Goal: Information Seeking & Learning: Learn about a topic

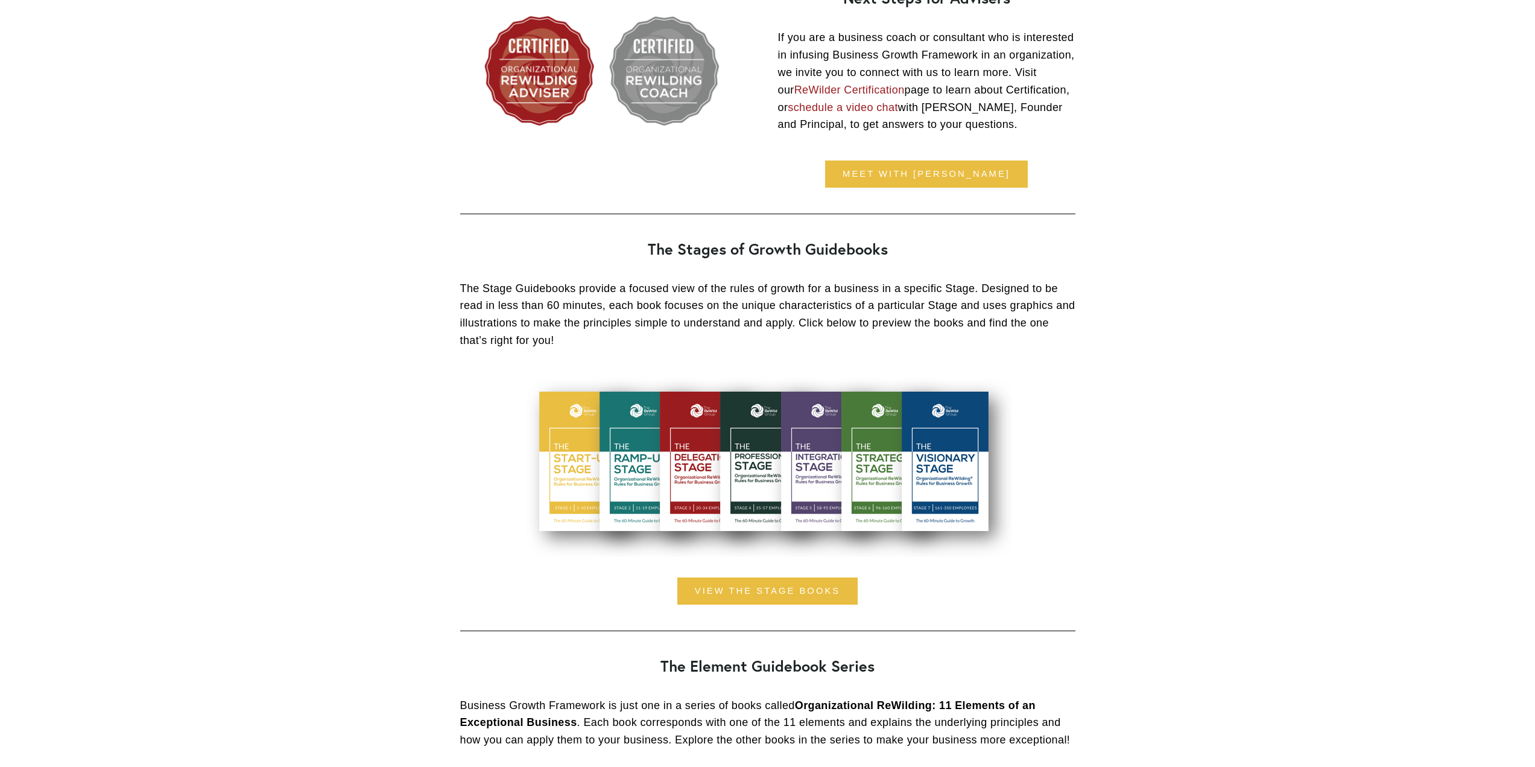
scroll to position [1870, 0]
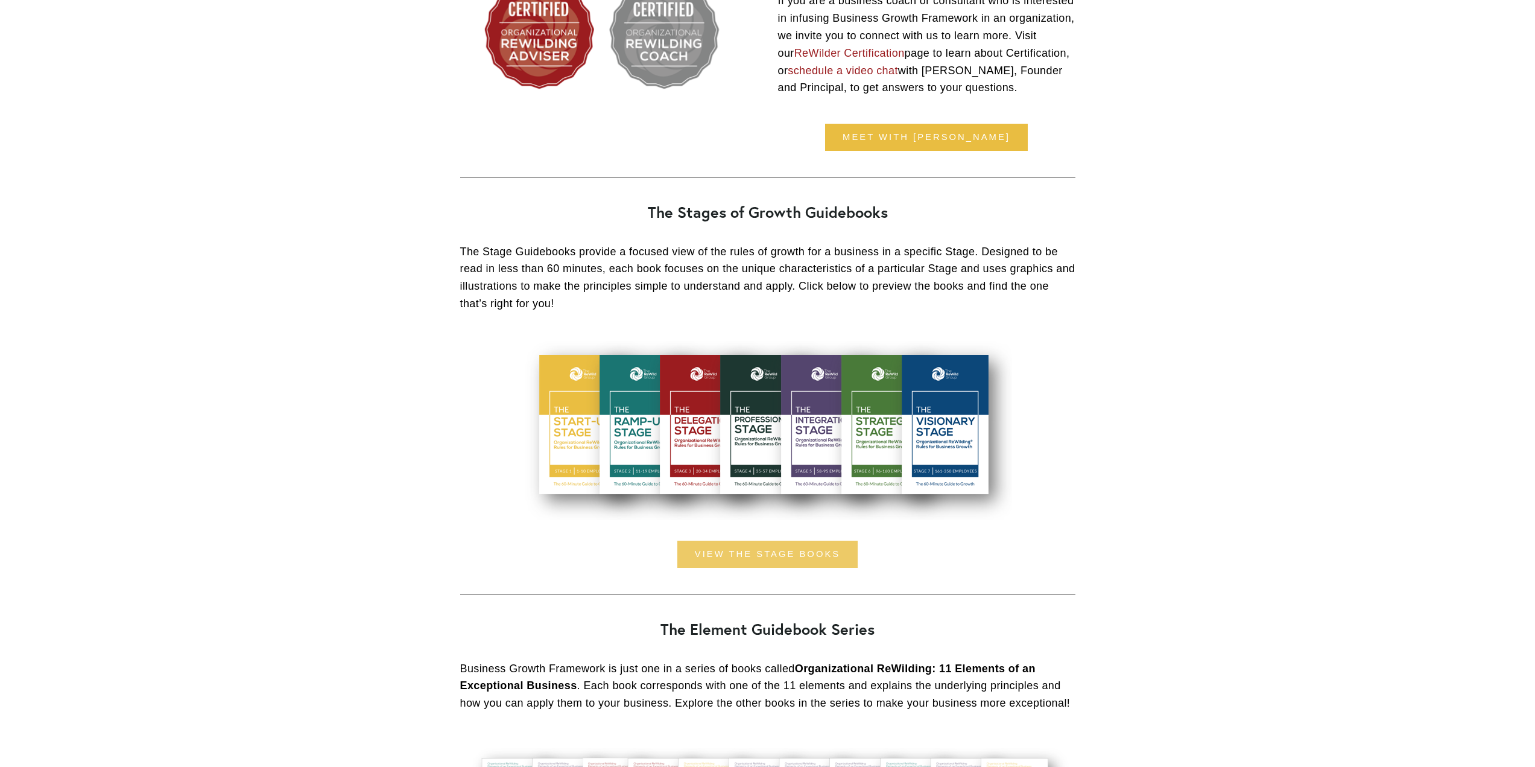
click at [797, 558] on link "view the stage books" at bounding box center [767, 553] width 180 height 27
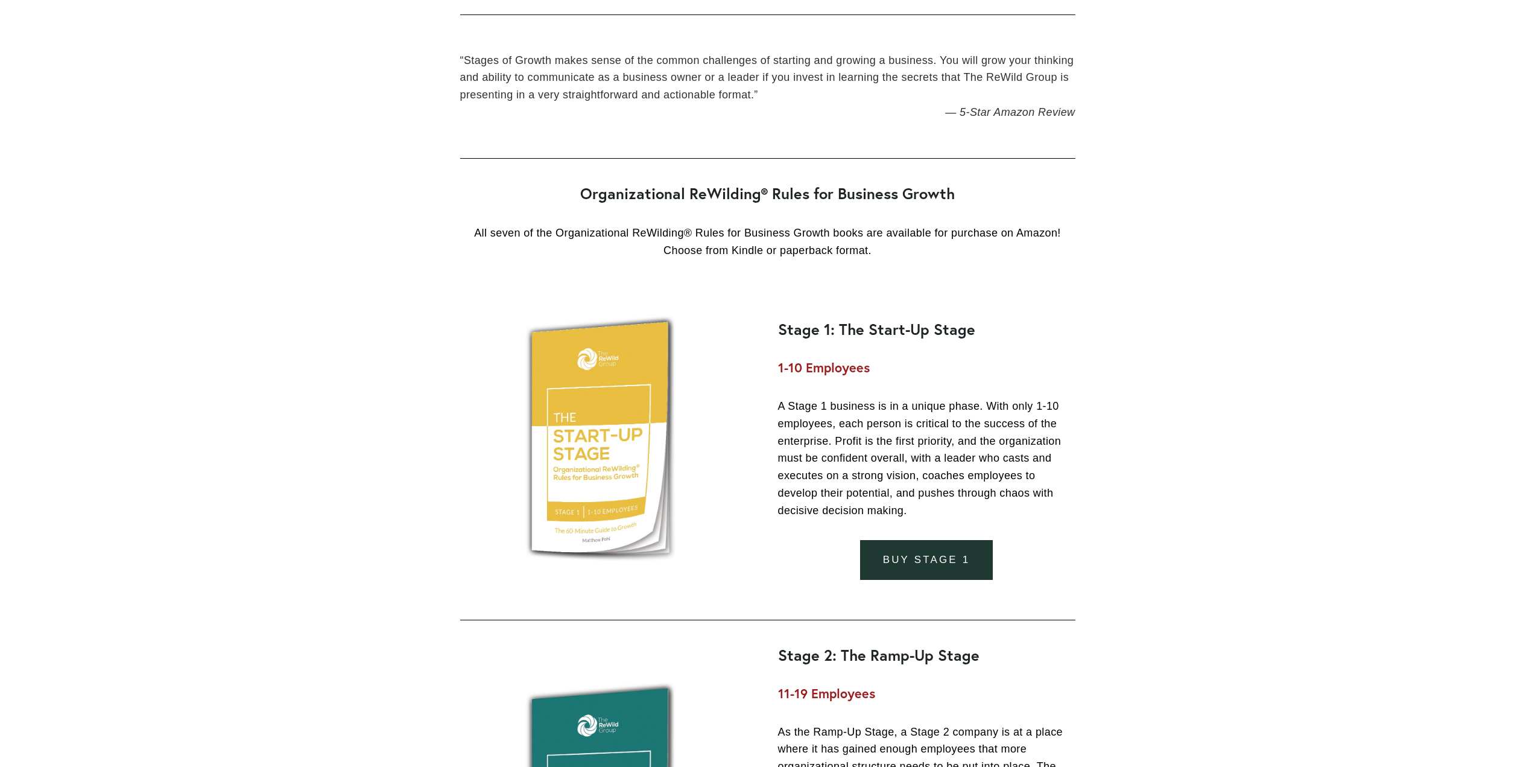
scroll to position [1930, 0]
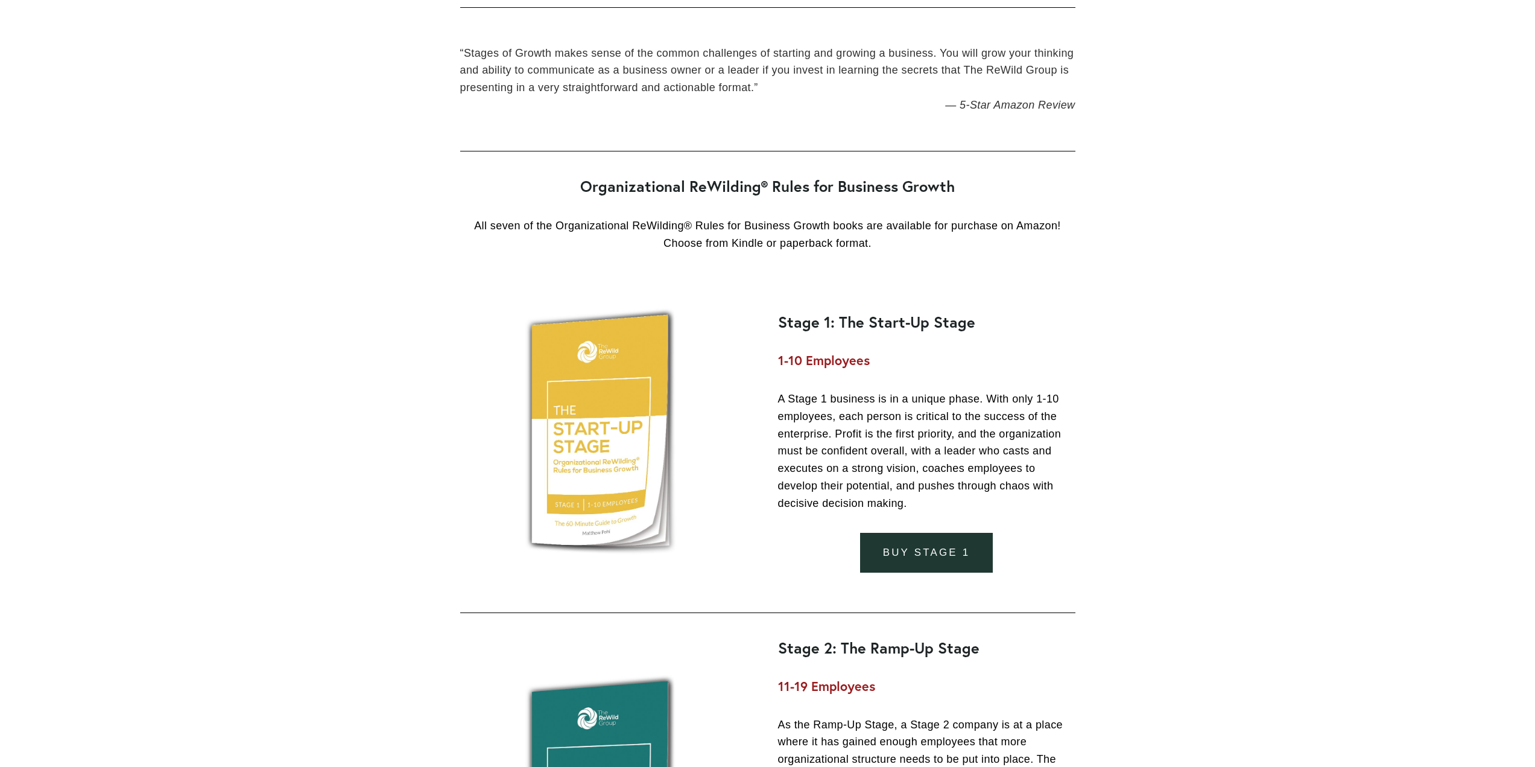
click at [912, 558] on link "buy stage 1" at bounding box center [926, 553] width 133 height 40
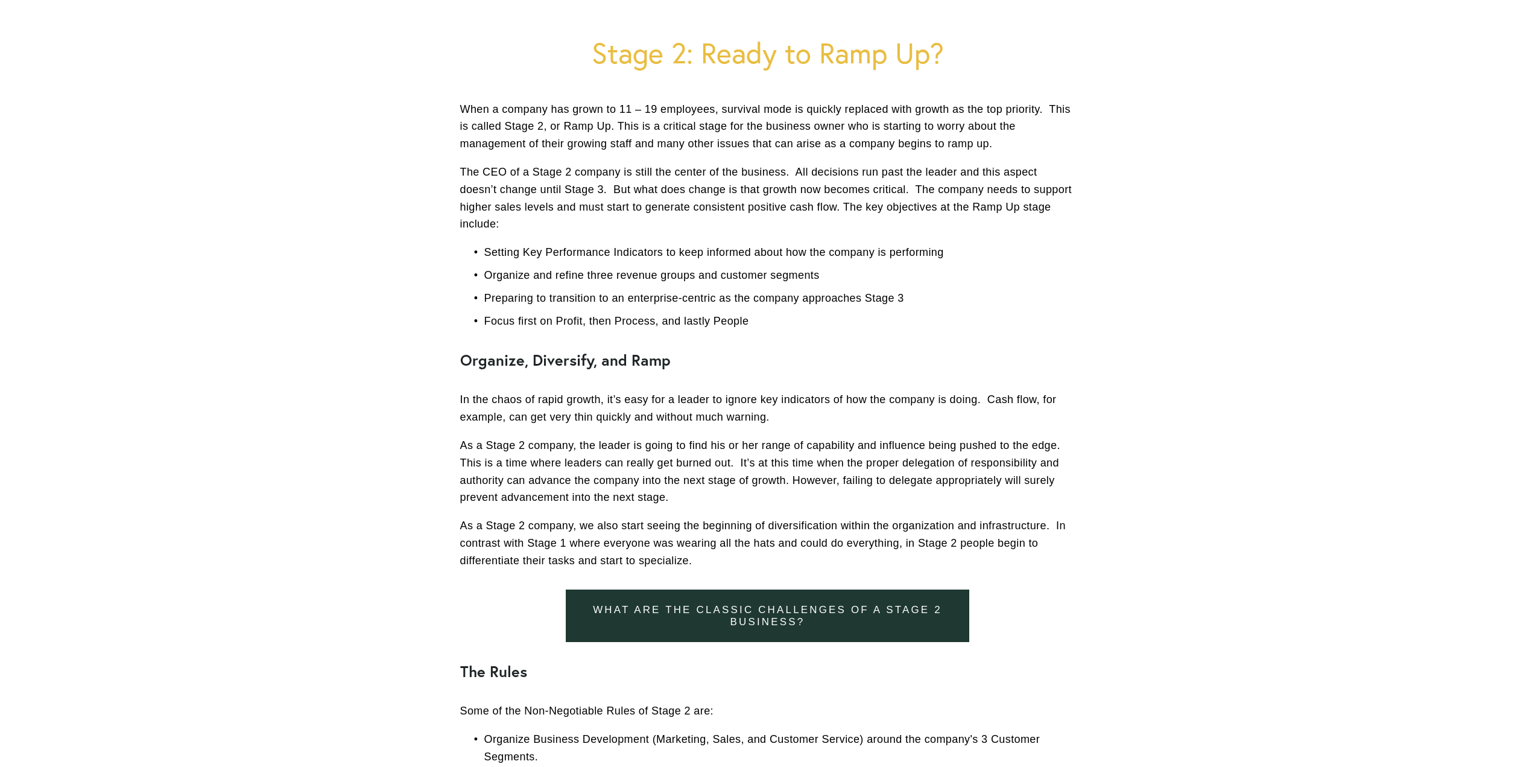
scroll to position [181, 0]
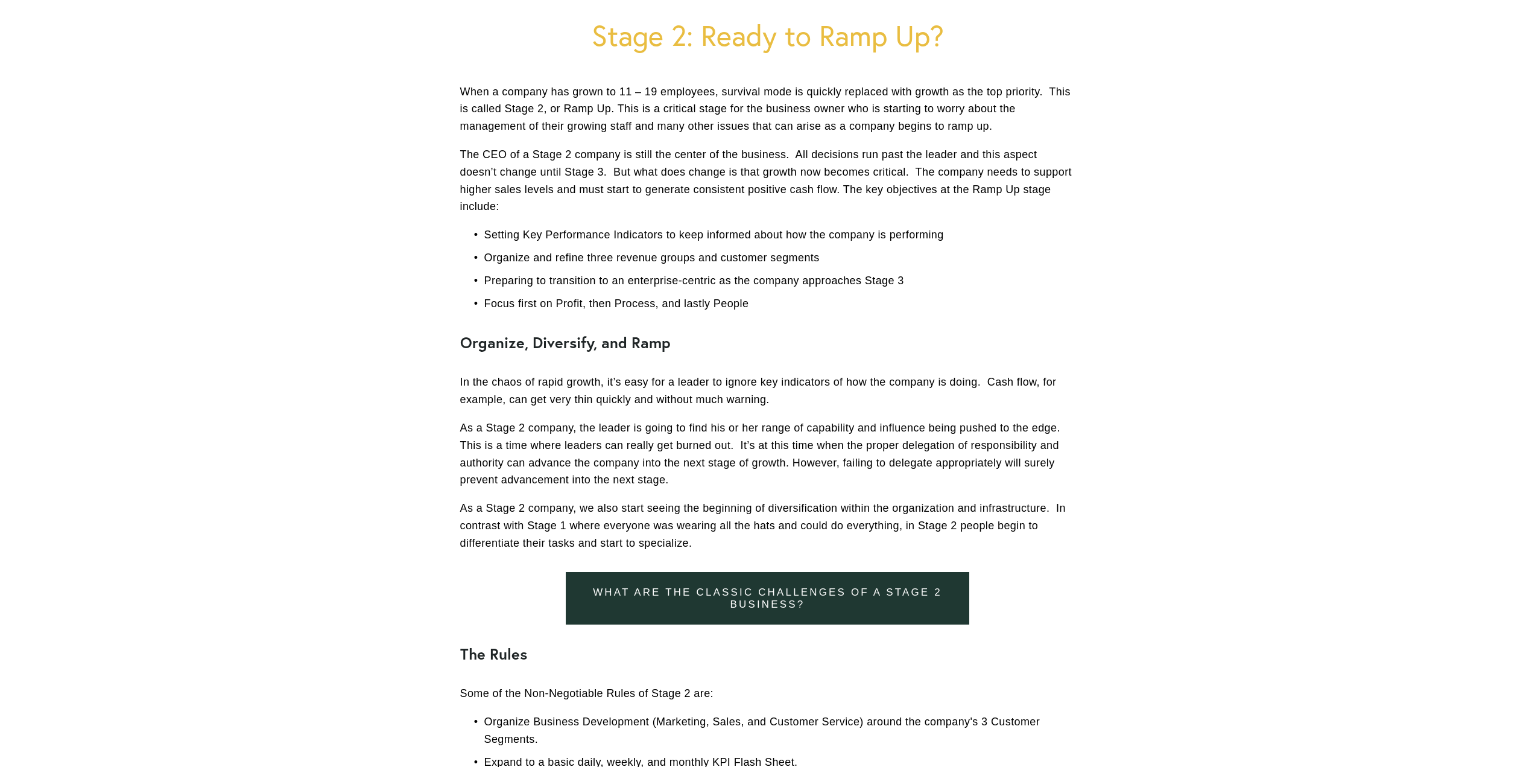
click at [684, 461] on p "As a Stage 2 company, the leader is going to find his or her range of capabilit…" at bounding box center [767, 453] width 615 height 69
click at [599, 433] on p "As a Stage 2 company, the leader is going to find his or her range of capabilit…" at bounding box center [767, 453] width 615 height 69
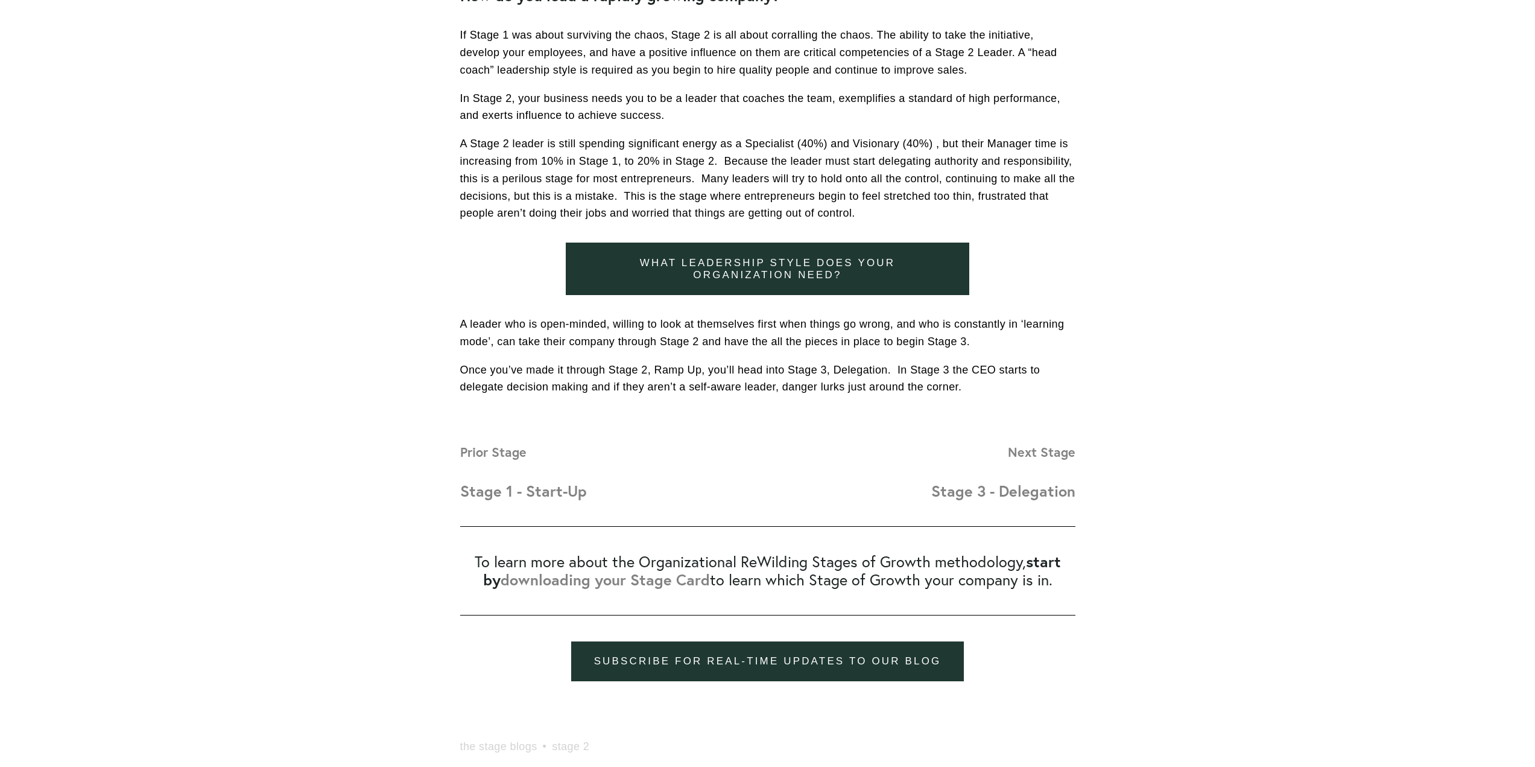
scroll to position [1206, 0]
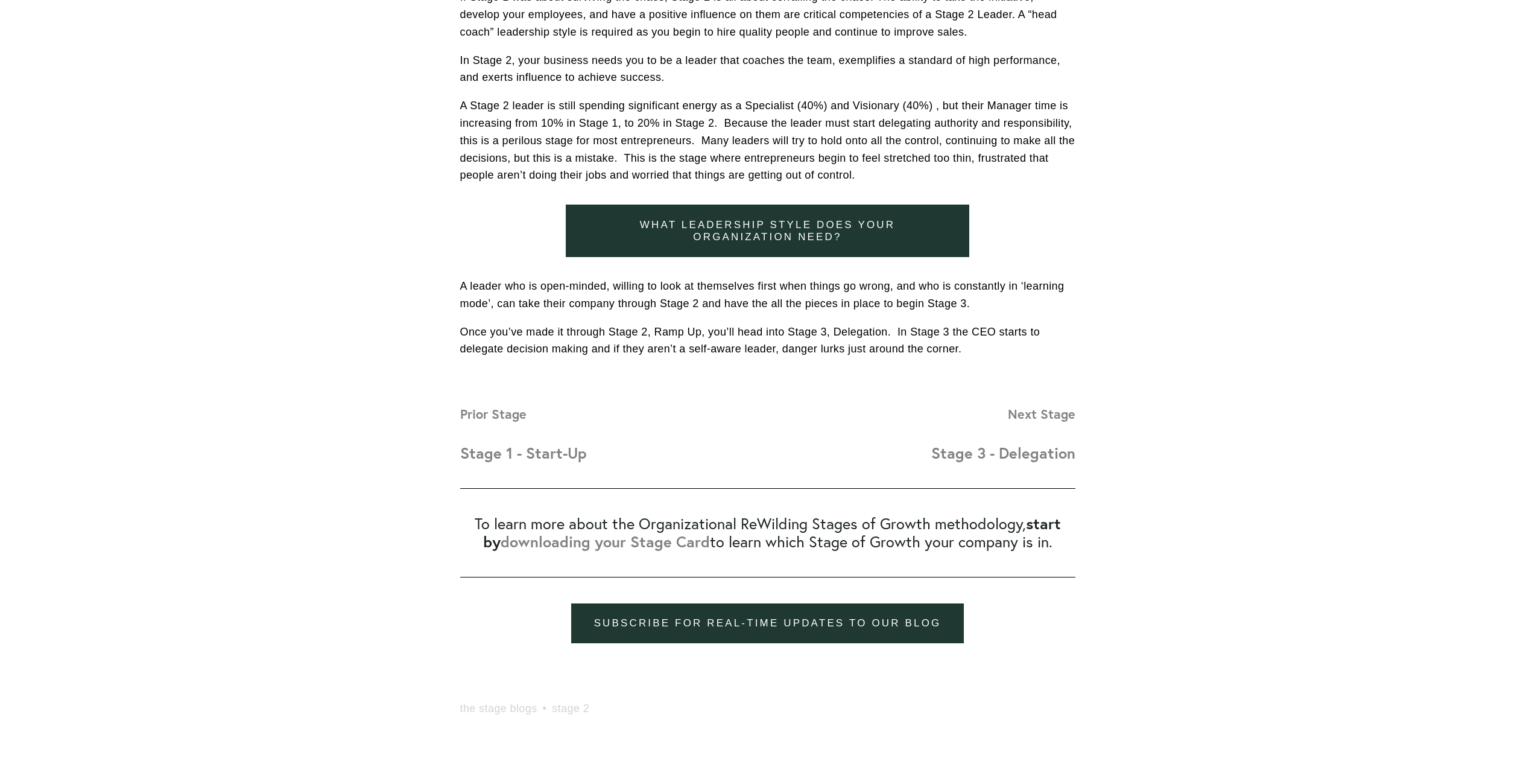
click at [536, 455] on strong "Stage 1 - Start-Up" at bounding box center [523, 453] width 127 height 20
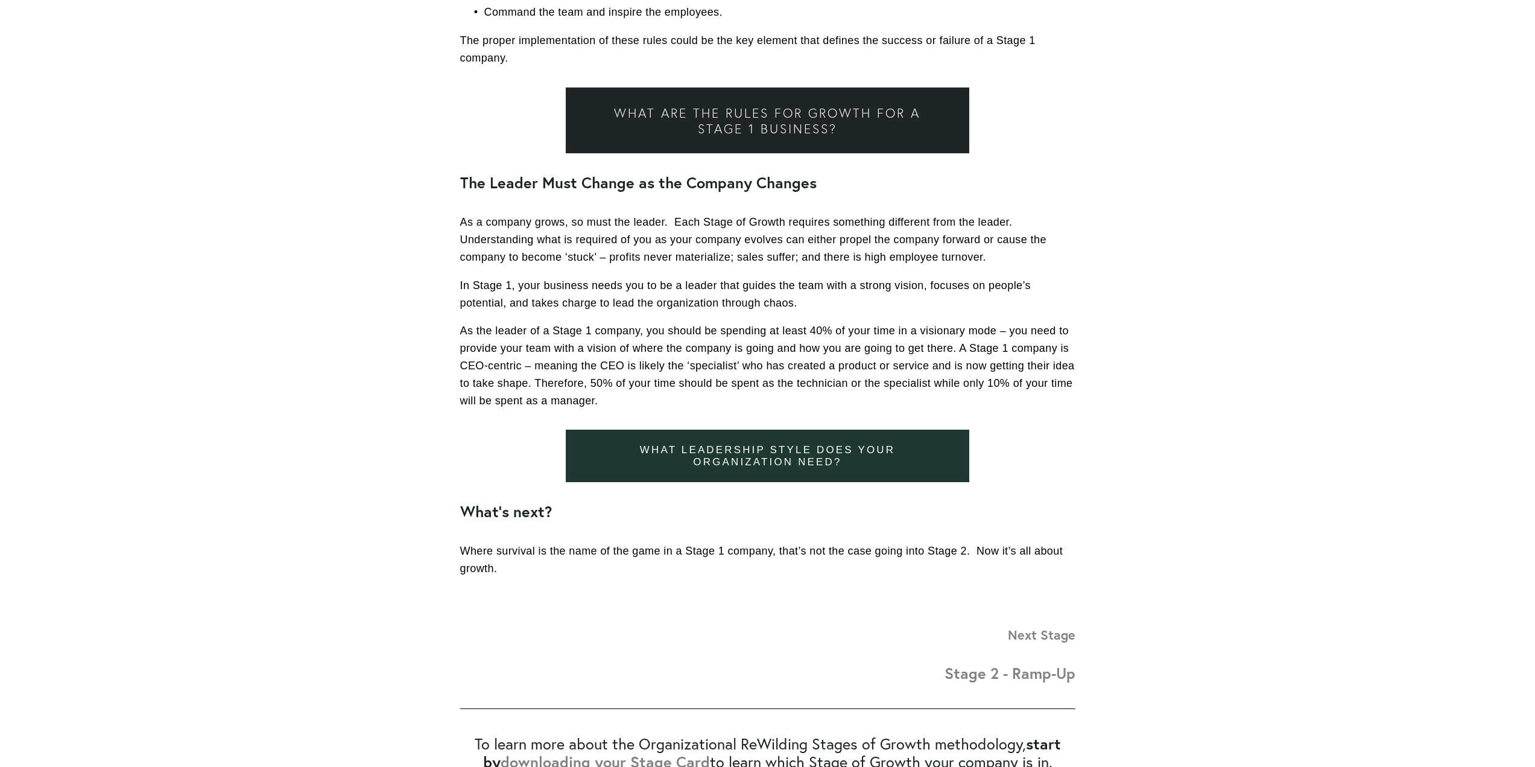
scroll to position [1025, 0]
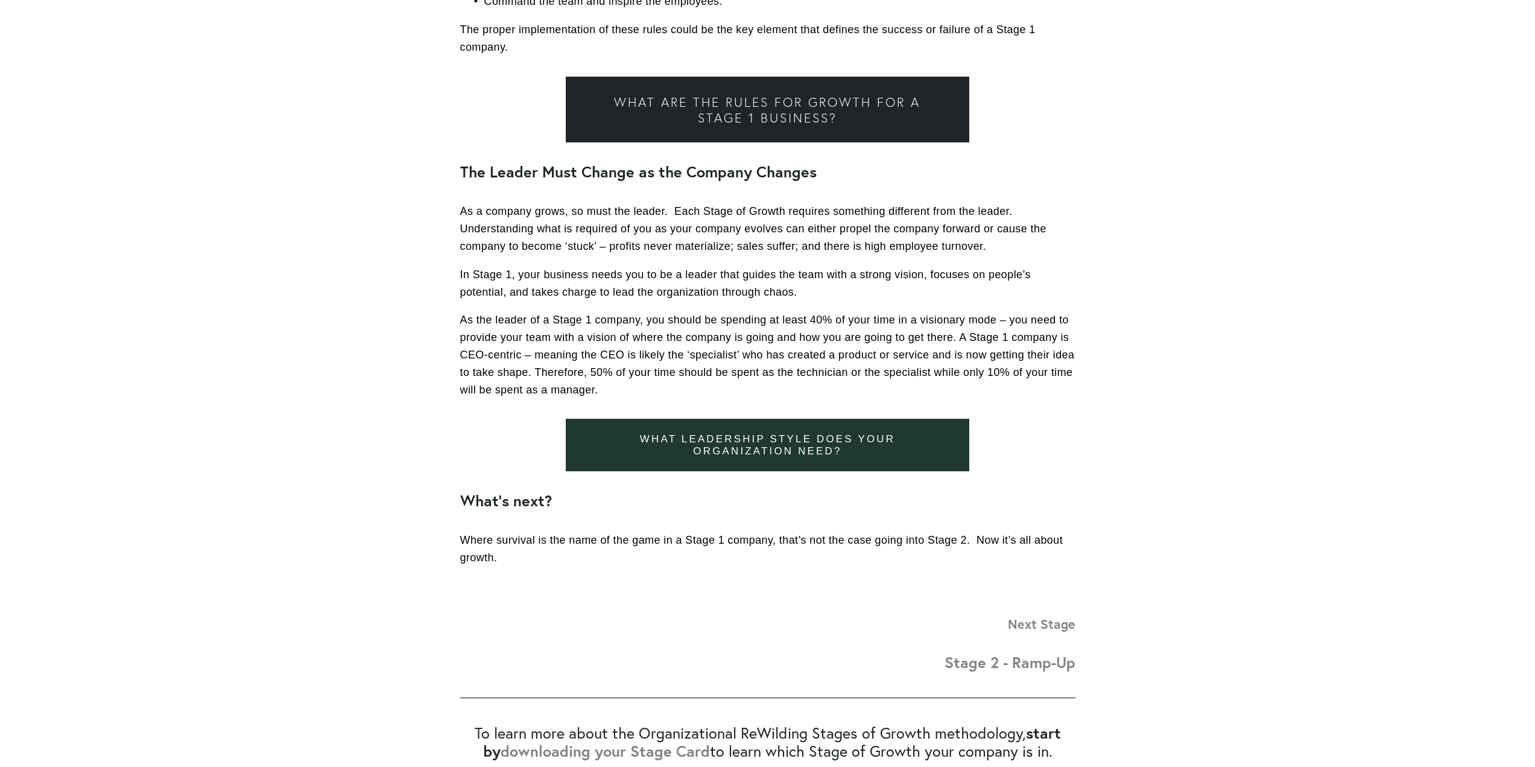
click at [1043, 657] on strong "Stage 2 - Ramp-Up" at bounding box center [1009, 662] width 131 height 20
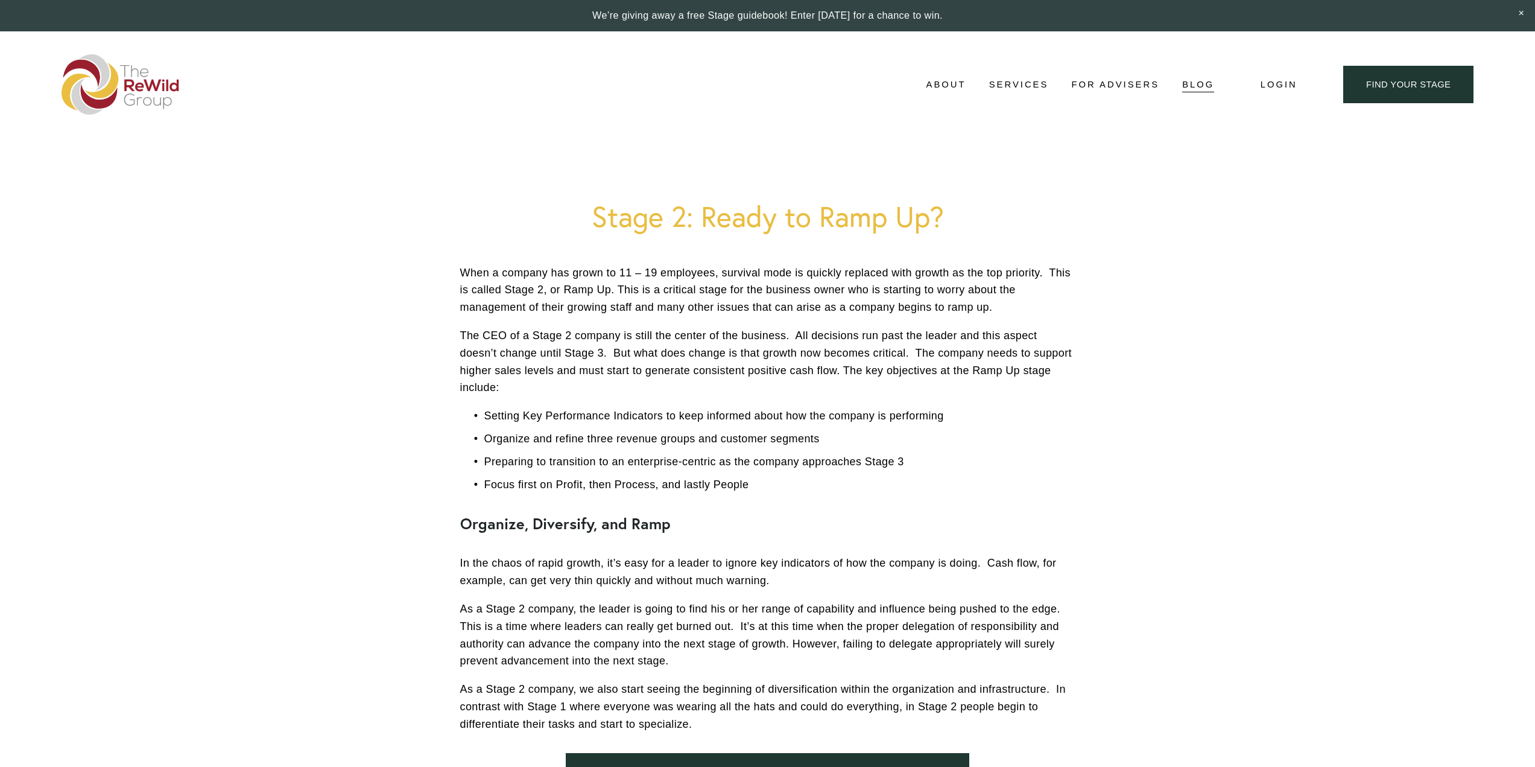
click at [820, 425] on p "Setting Key Performance Indicators to keep informed about how the company is pe…" at bounding box center [779, 415] width 591 height 17
click at [790, 431] on p "Organize and refine three revenue groups and customer segments" at bounding box center [779, 438] width 591 height 17
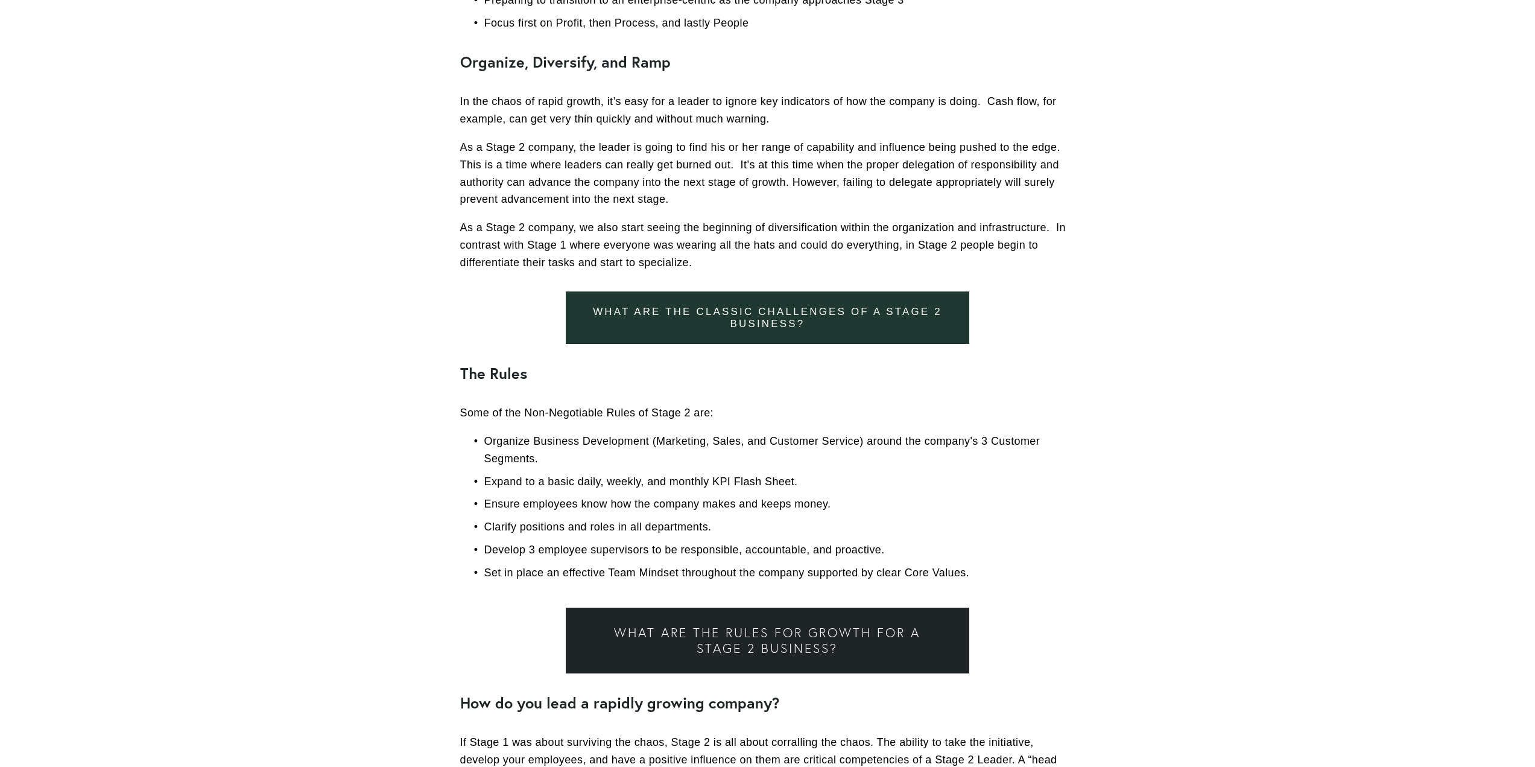
scroll to position [482, 0]
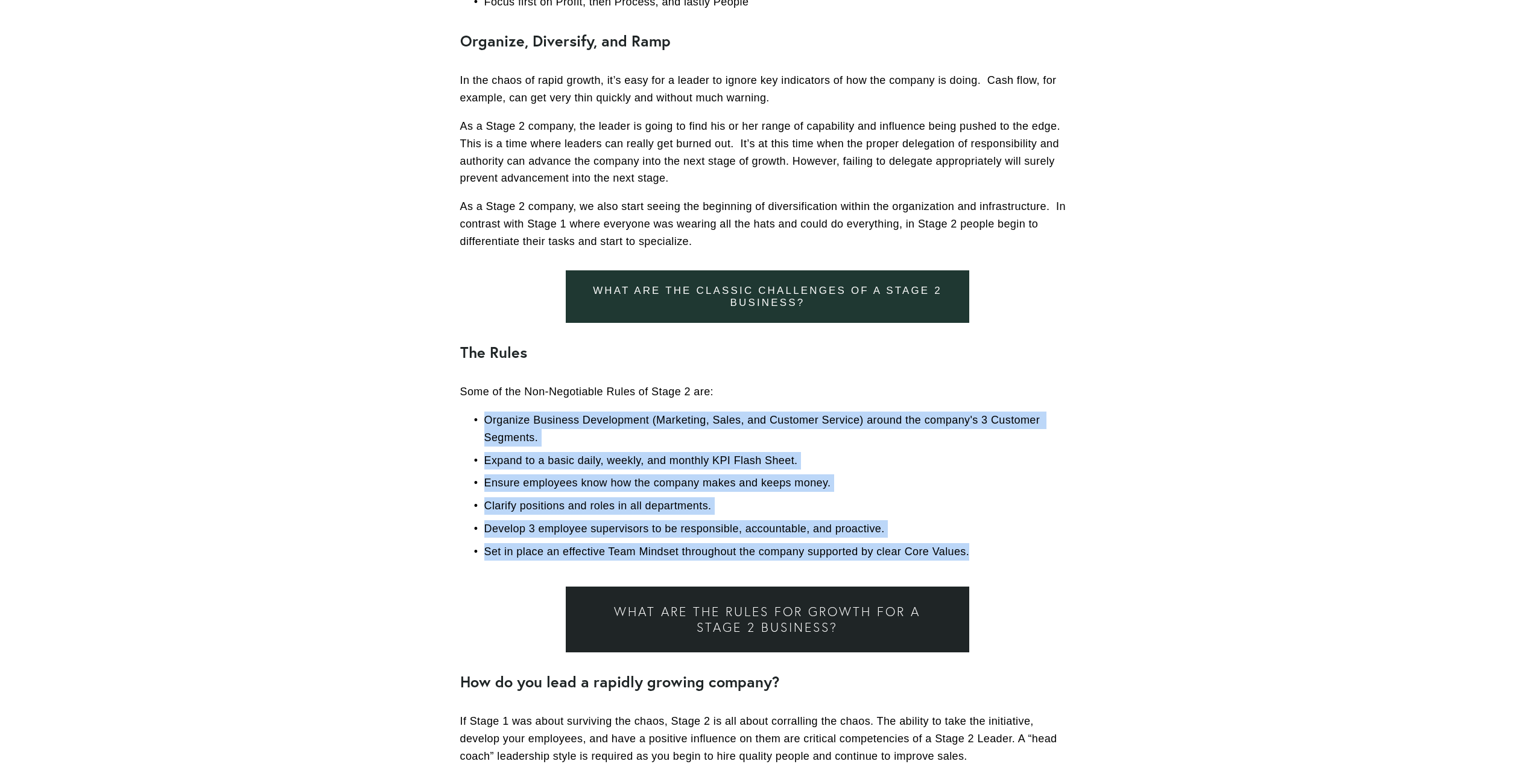
drag, startPoint x: 486, startPoint y: 420, endPoint x: 969, endPoint y: 547, distance: 499.0
click at [969, 547] on ul "Organize Business Development (Marketing, Sales, and Customer Service) around t…" at bounding box center [767, 485] width 615 height 149
copy ul "Organize Business Development (Marketing, Sales, and Customer Service) around t…"
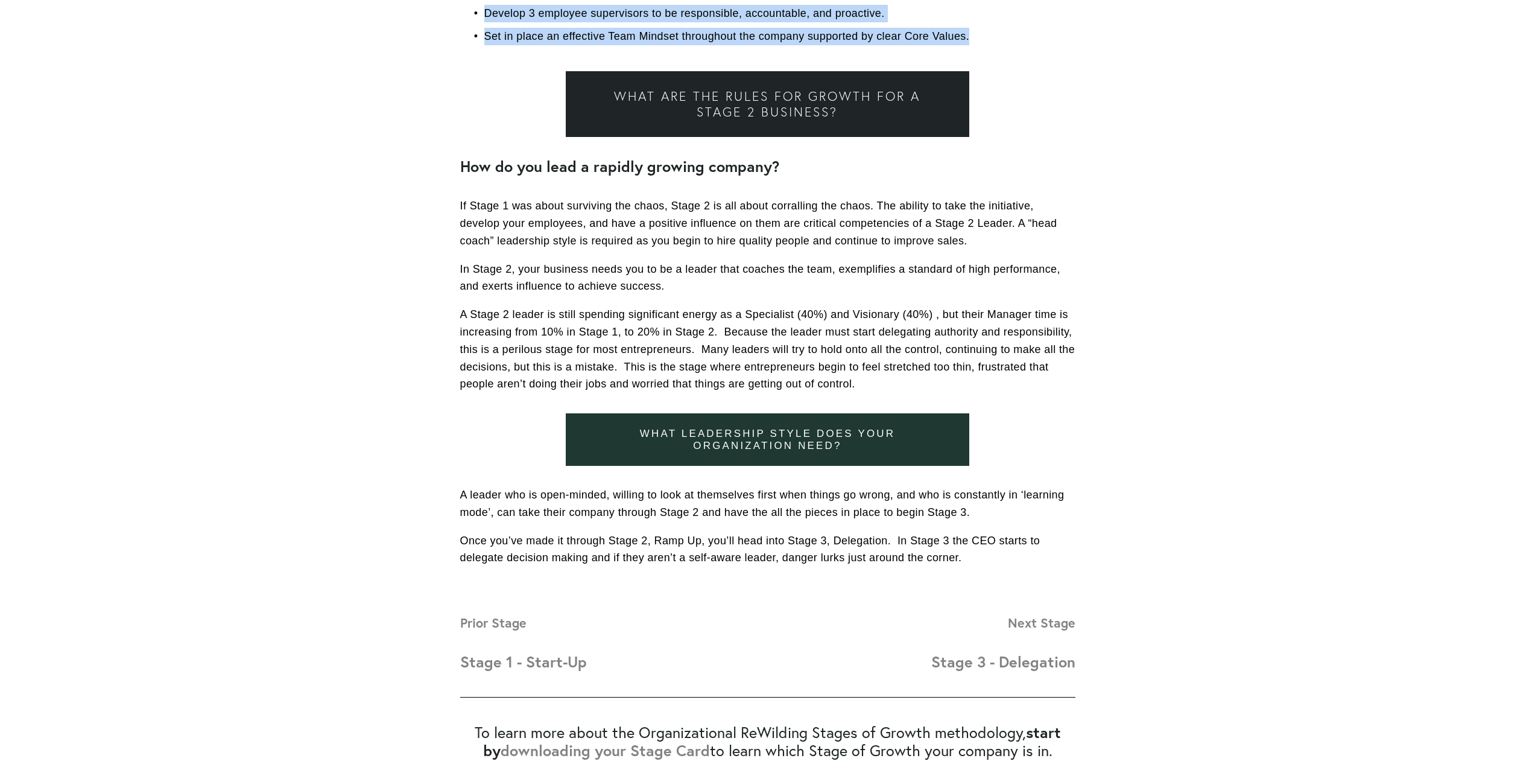
scroll to position [1025, 0]
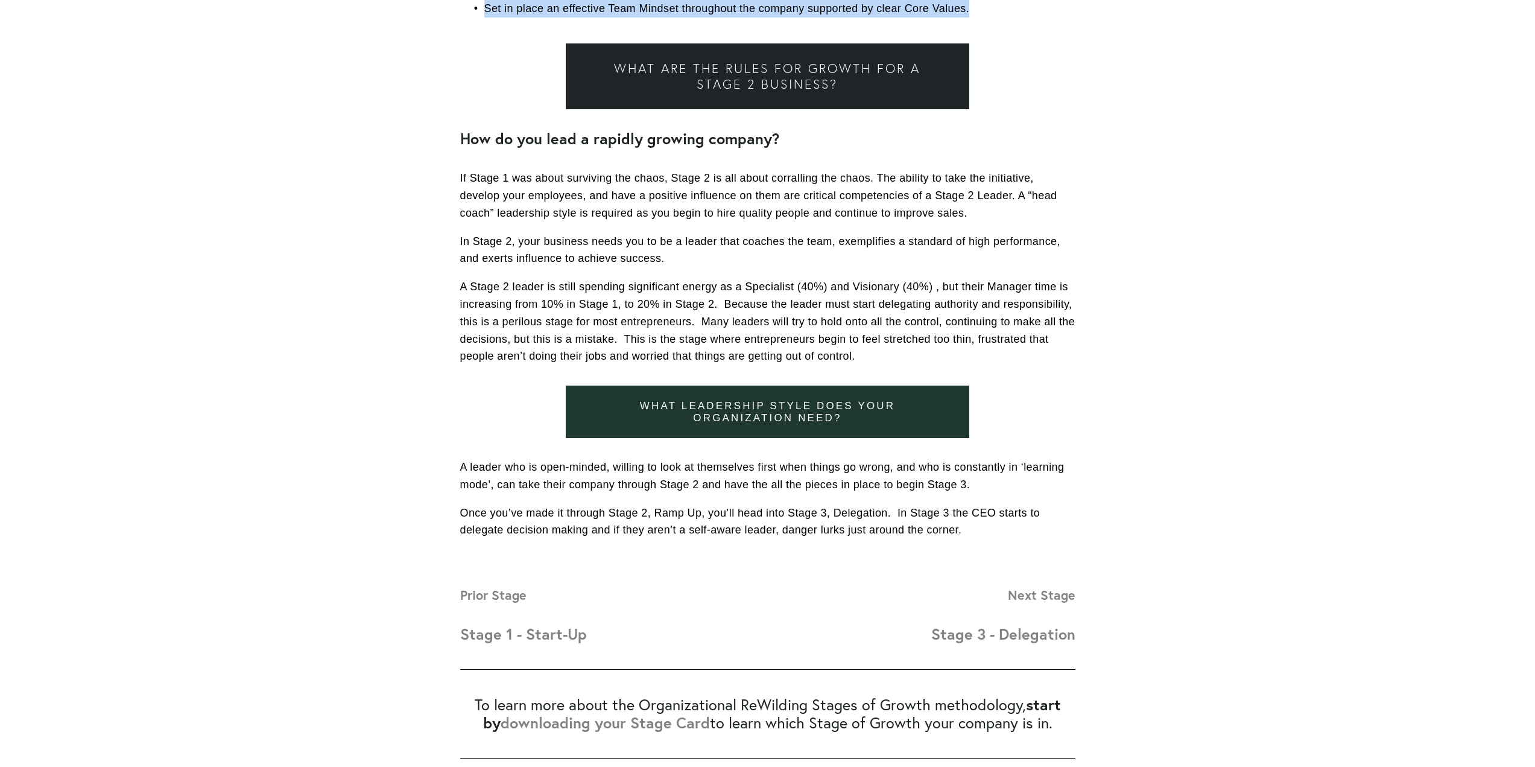
click at [536, 630] on strong "Stage 1 - Start-Up" at bounding box center [523, 634] width 127 height 20
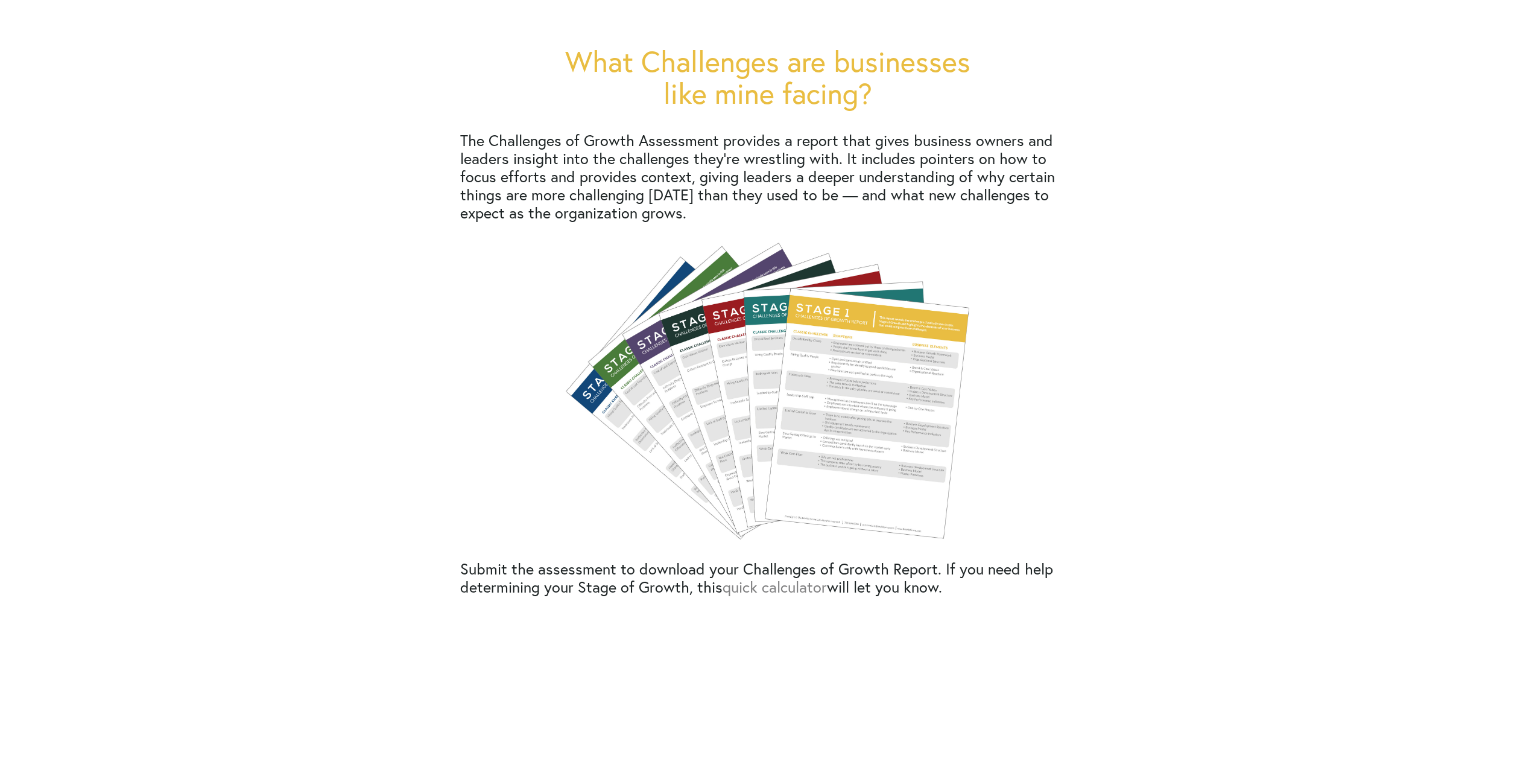
scroll to position [482, 0]
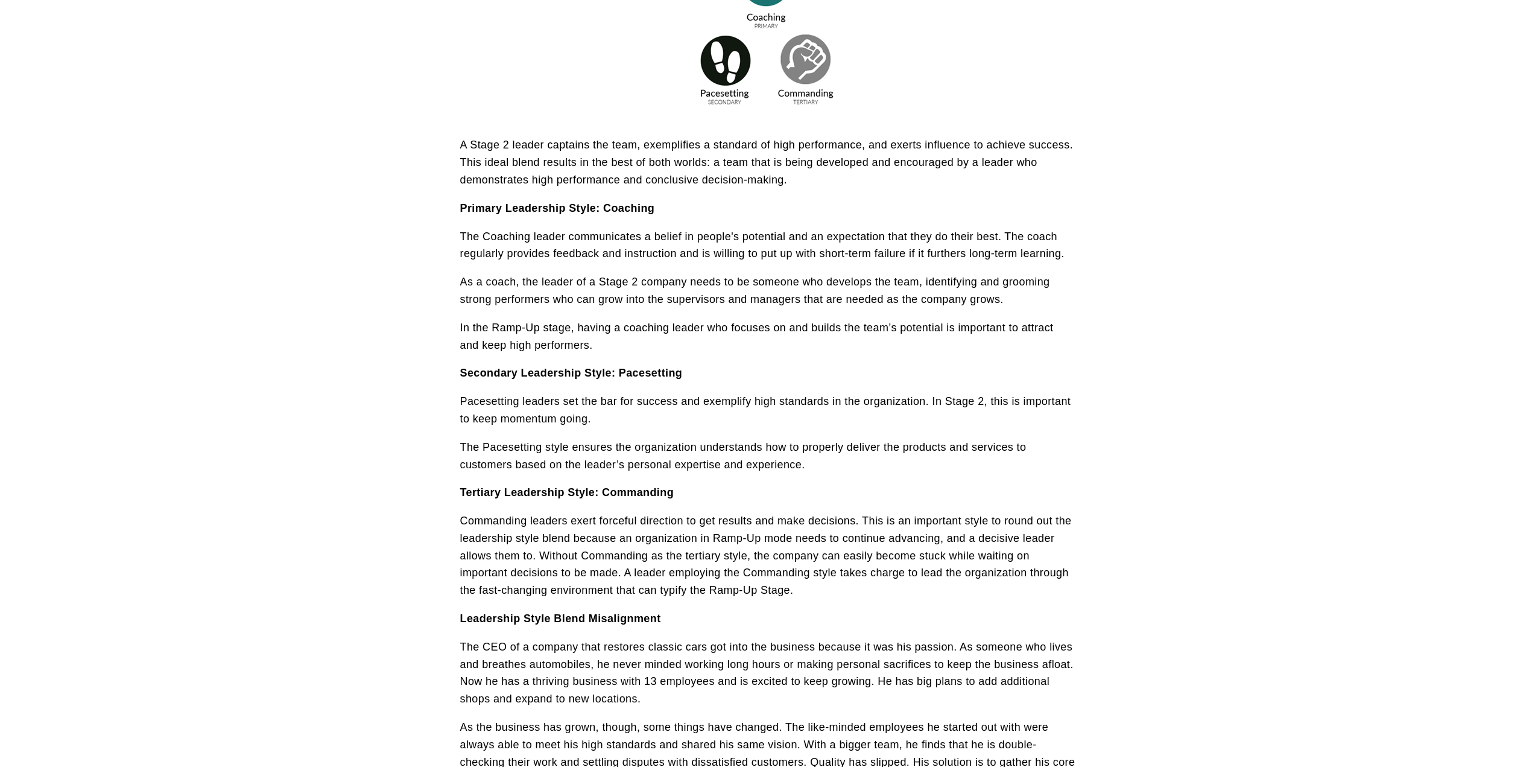
scroll to position [181, 0]
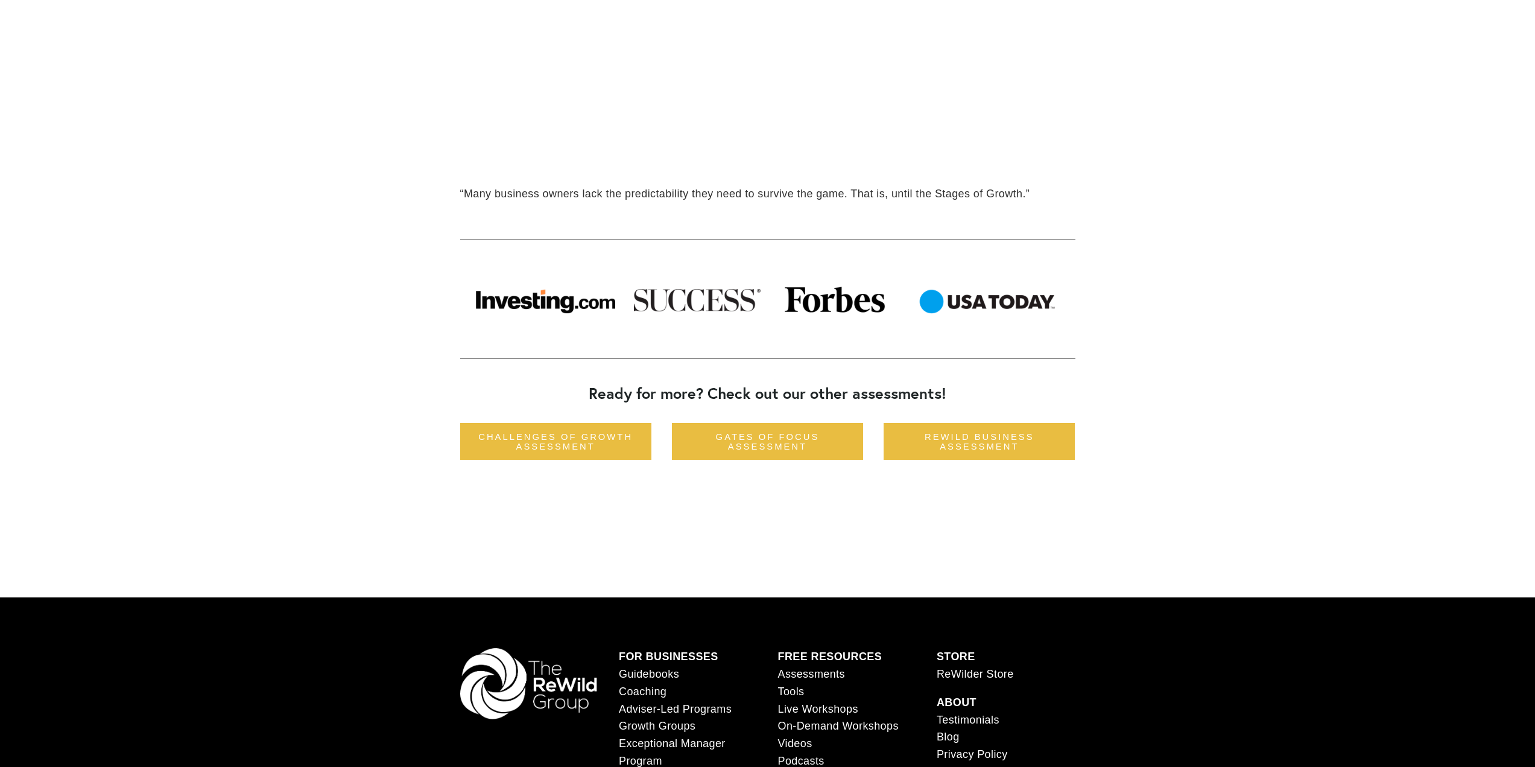
scroll to position [844, 0]
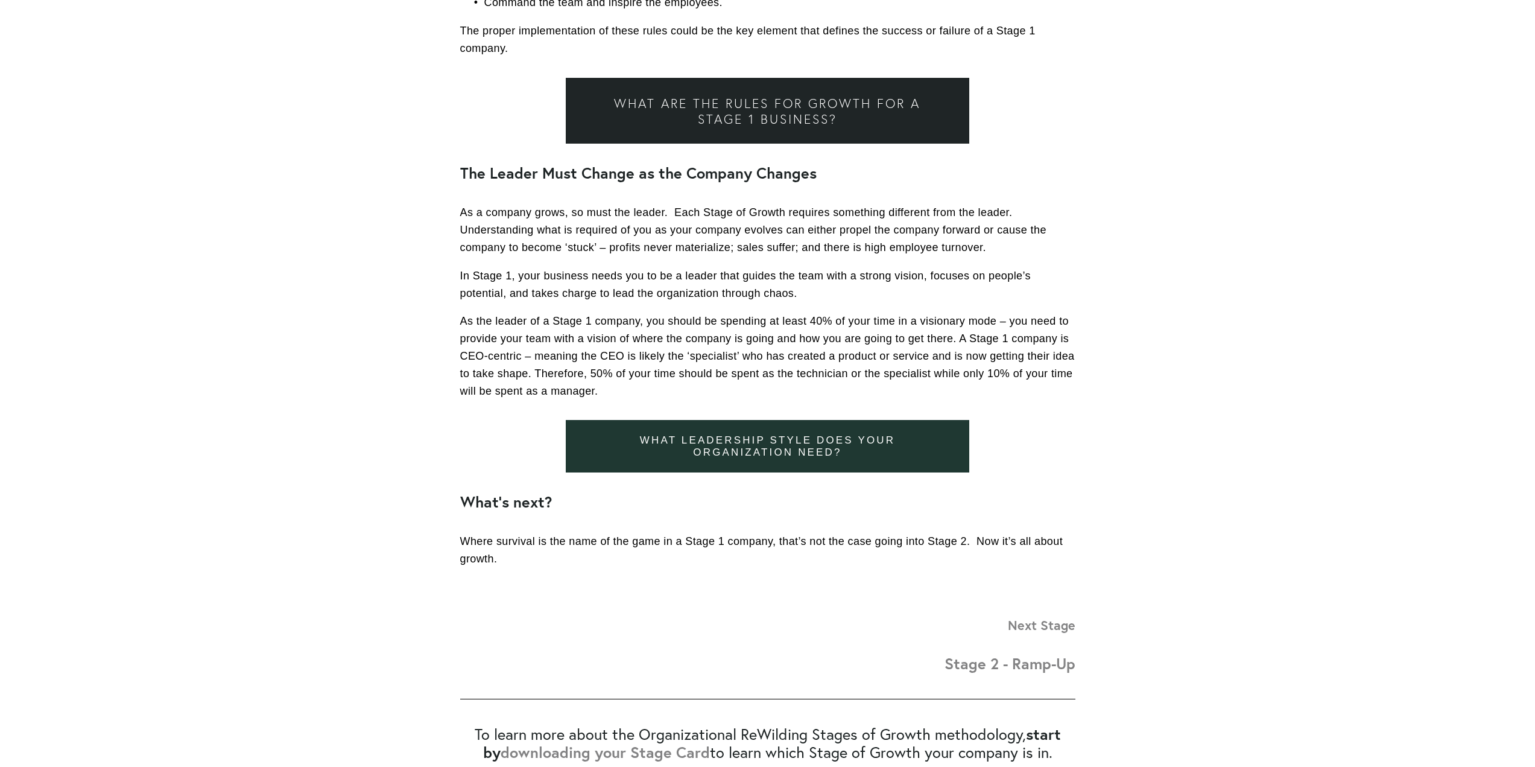
scroll to position [1025, 0]
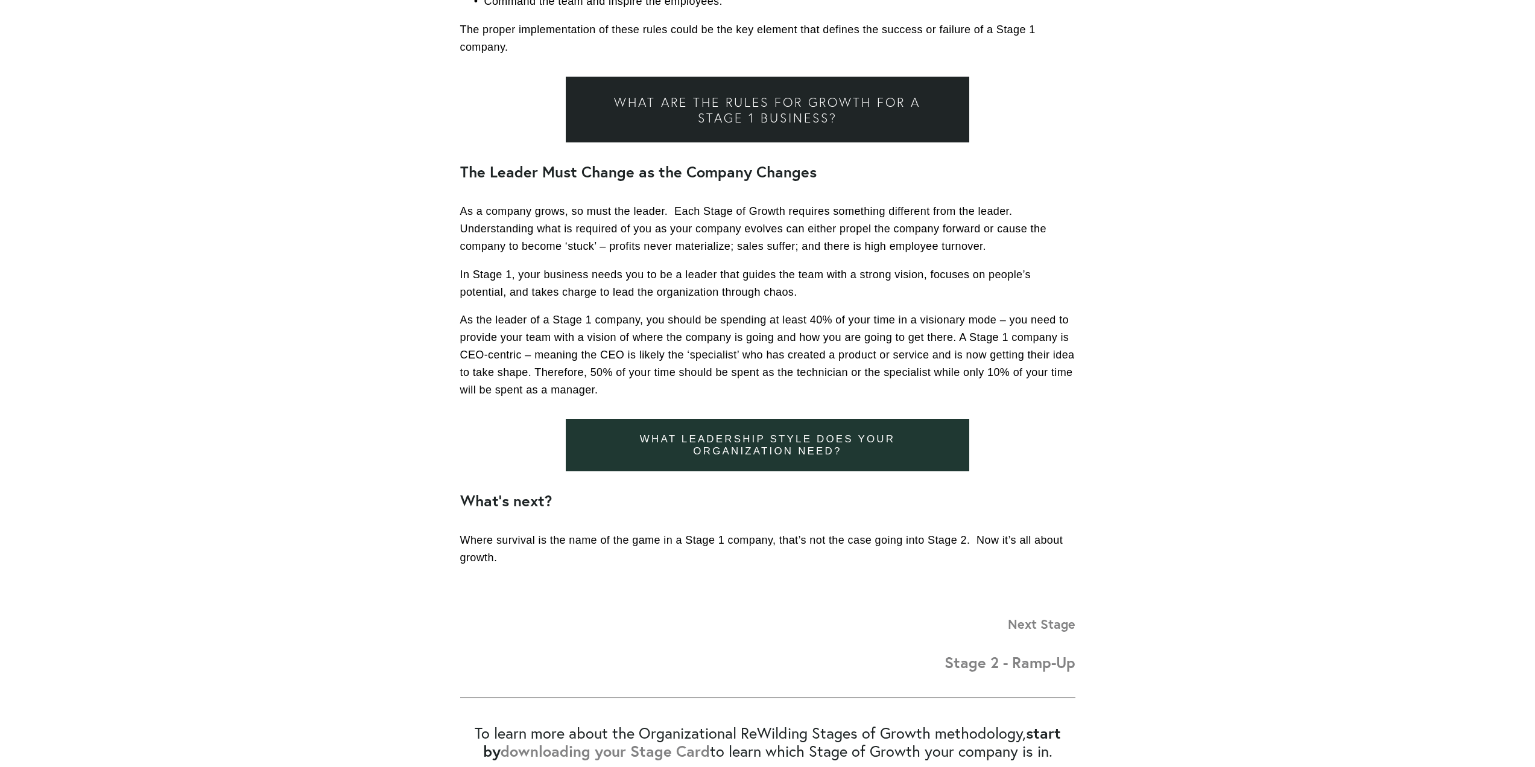
click at [1044, 663] on strong "Stage 2 - Ramp-Up" at bounding box center [1009, 662] width 131 height 20
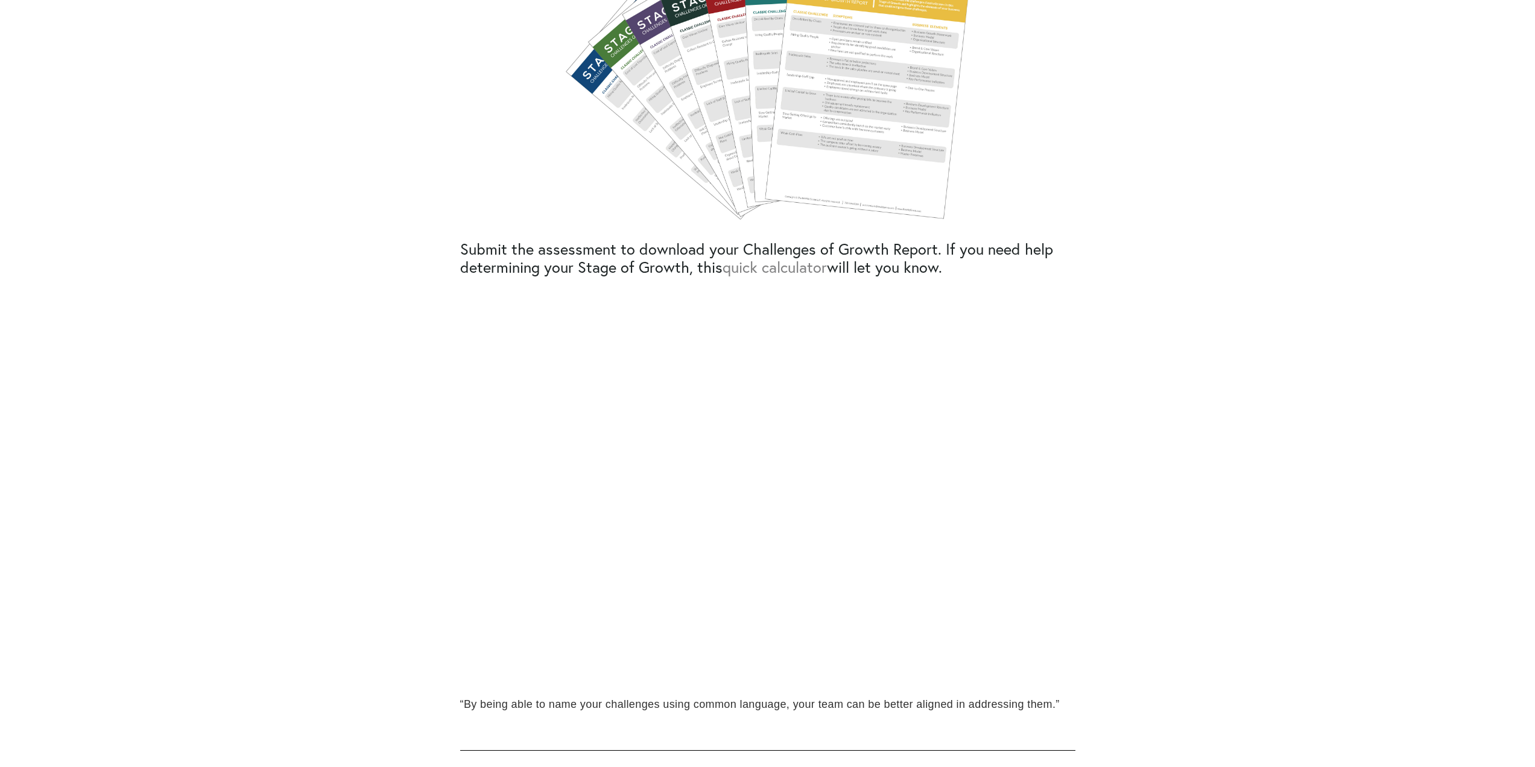
scroll to position [663, 0]
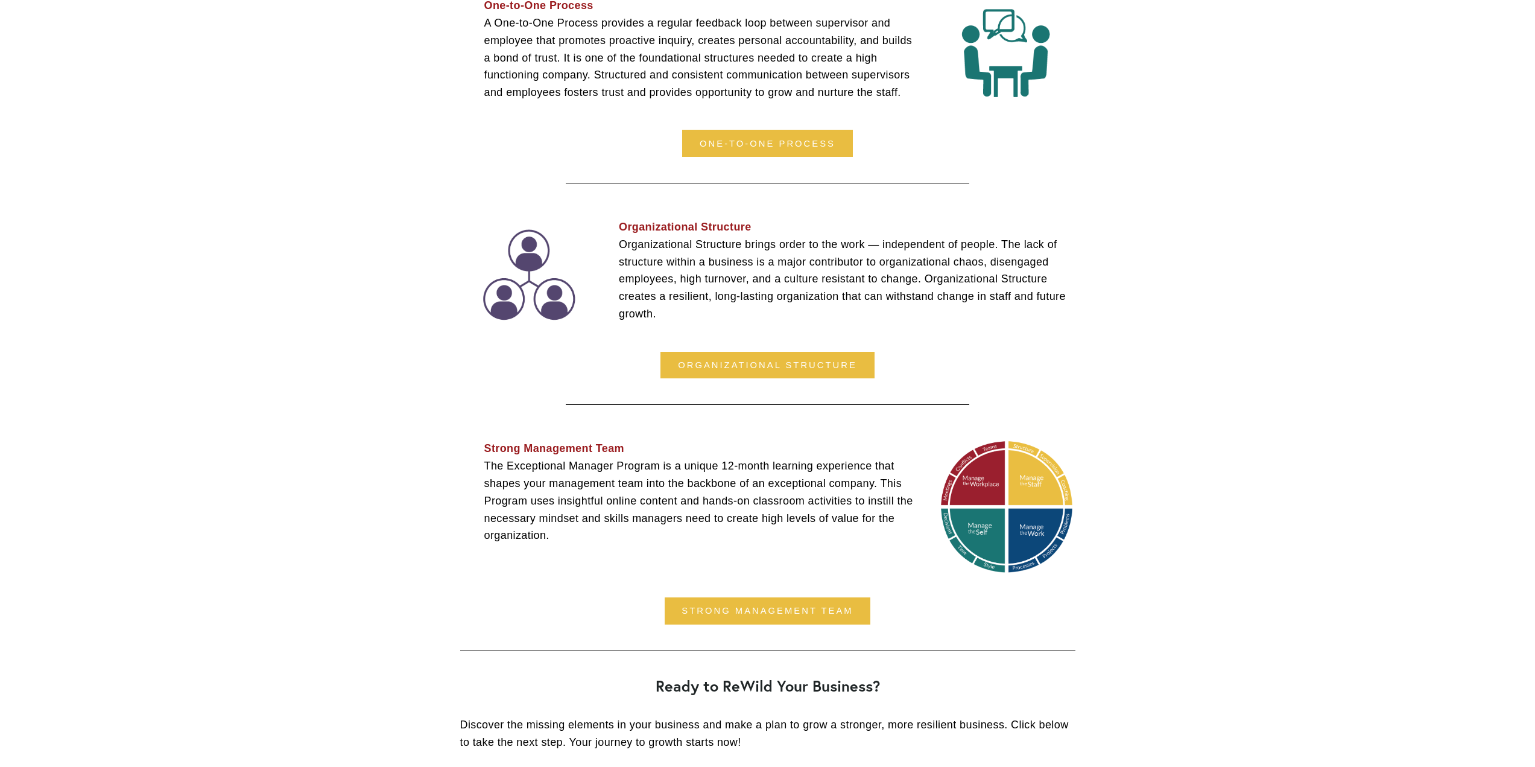
scroll to position [2835, 0]
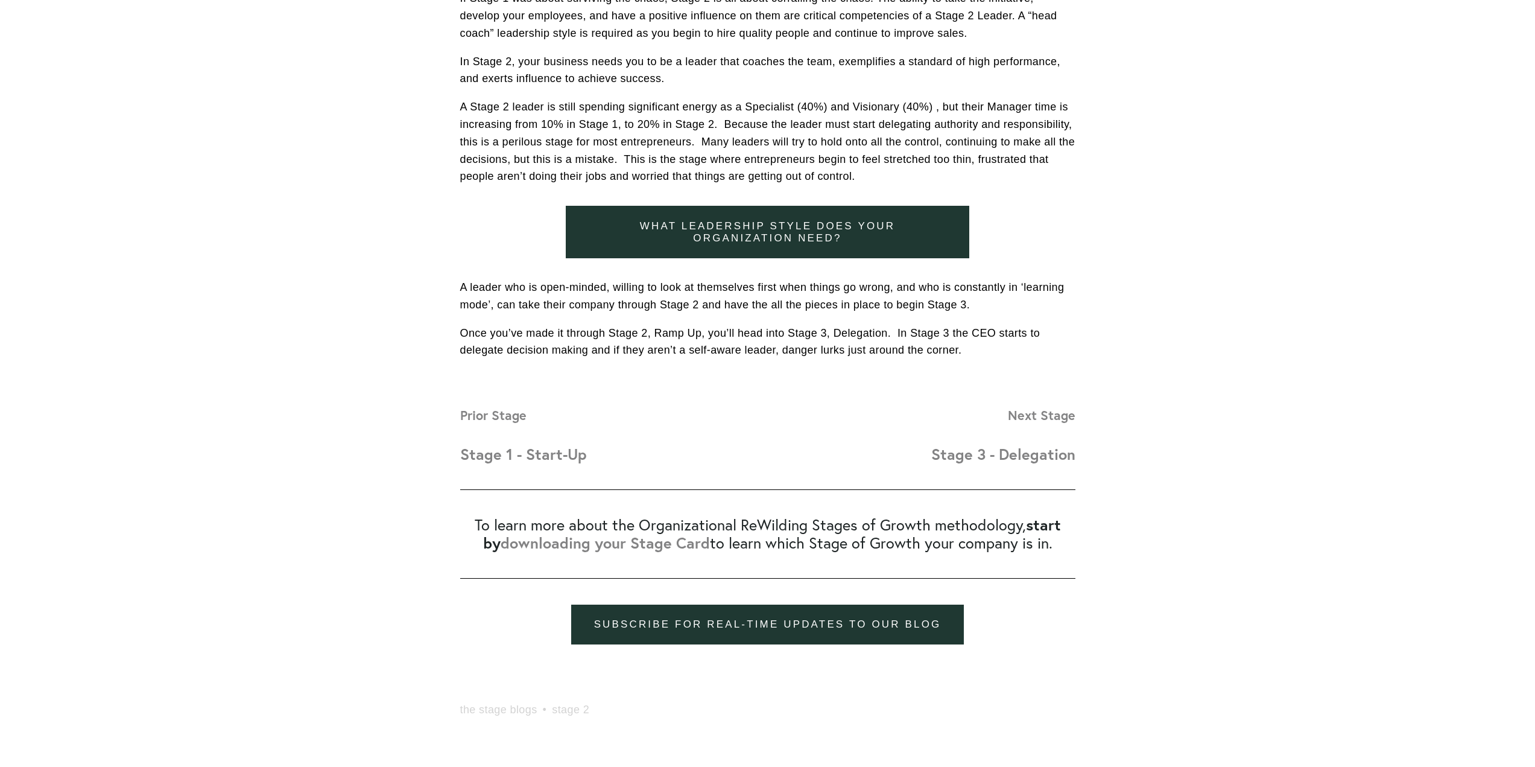
scroll to position [1206, 0]
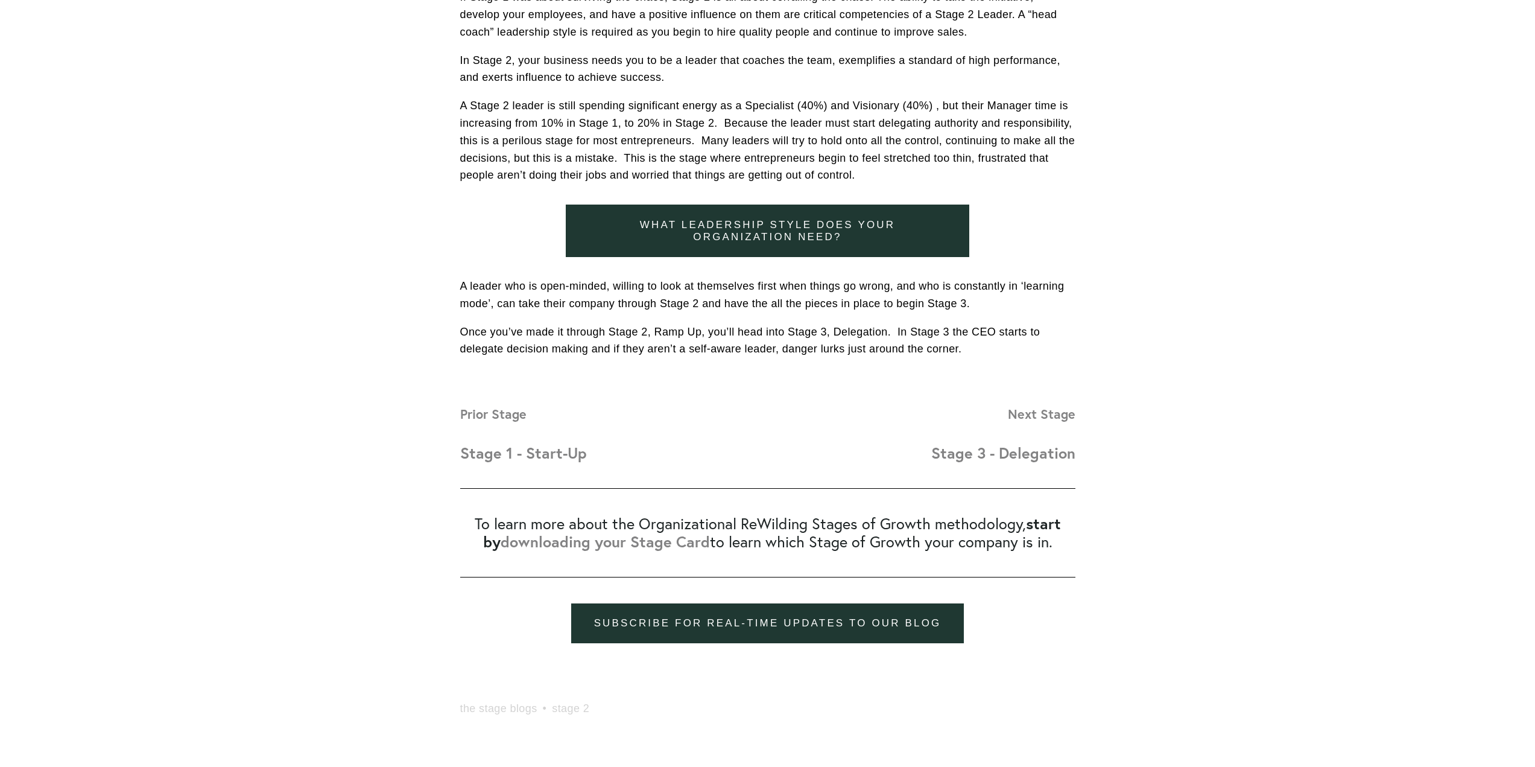
click at [1042, 457] on strong "Stage 3 - Delegation" at bounding box center [1003, 453] width 144 height 20
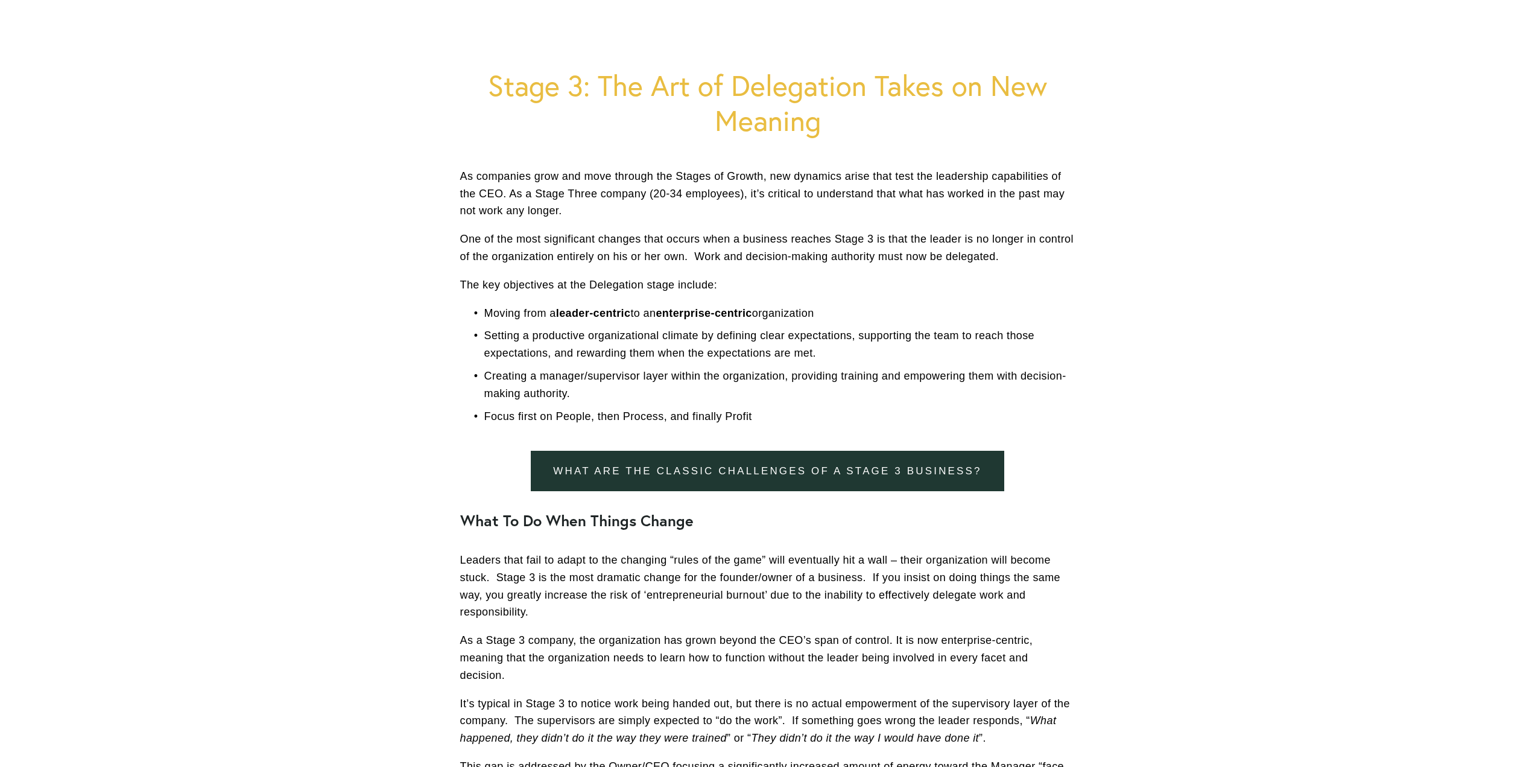
scroll to position [181, 0]
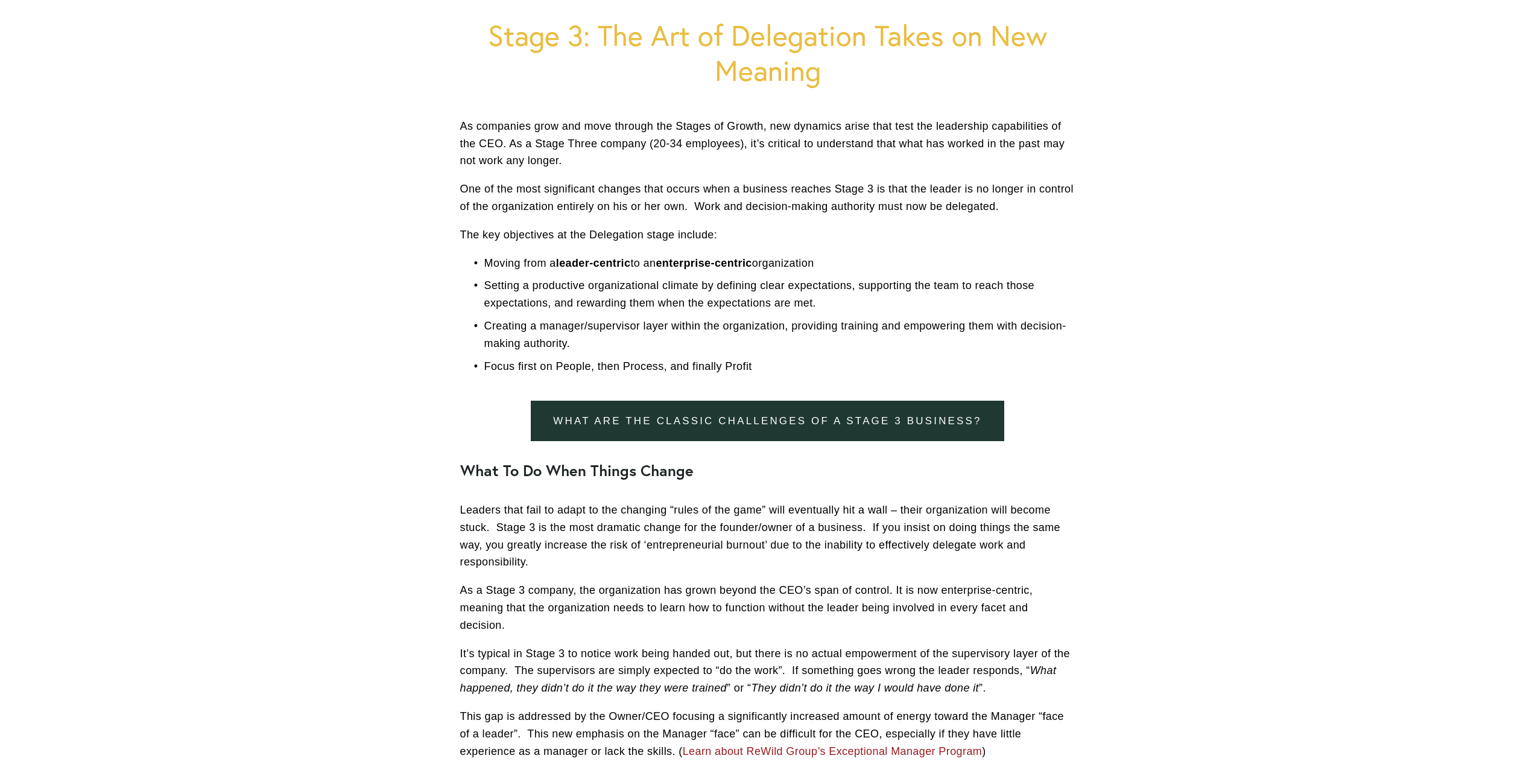
click at [636, 299] on p "Setting a productive organizational climate by defining clear expectations, sup…" at bounding box center [779, 294] width 591 height 35
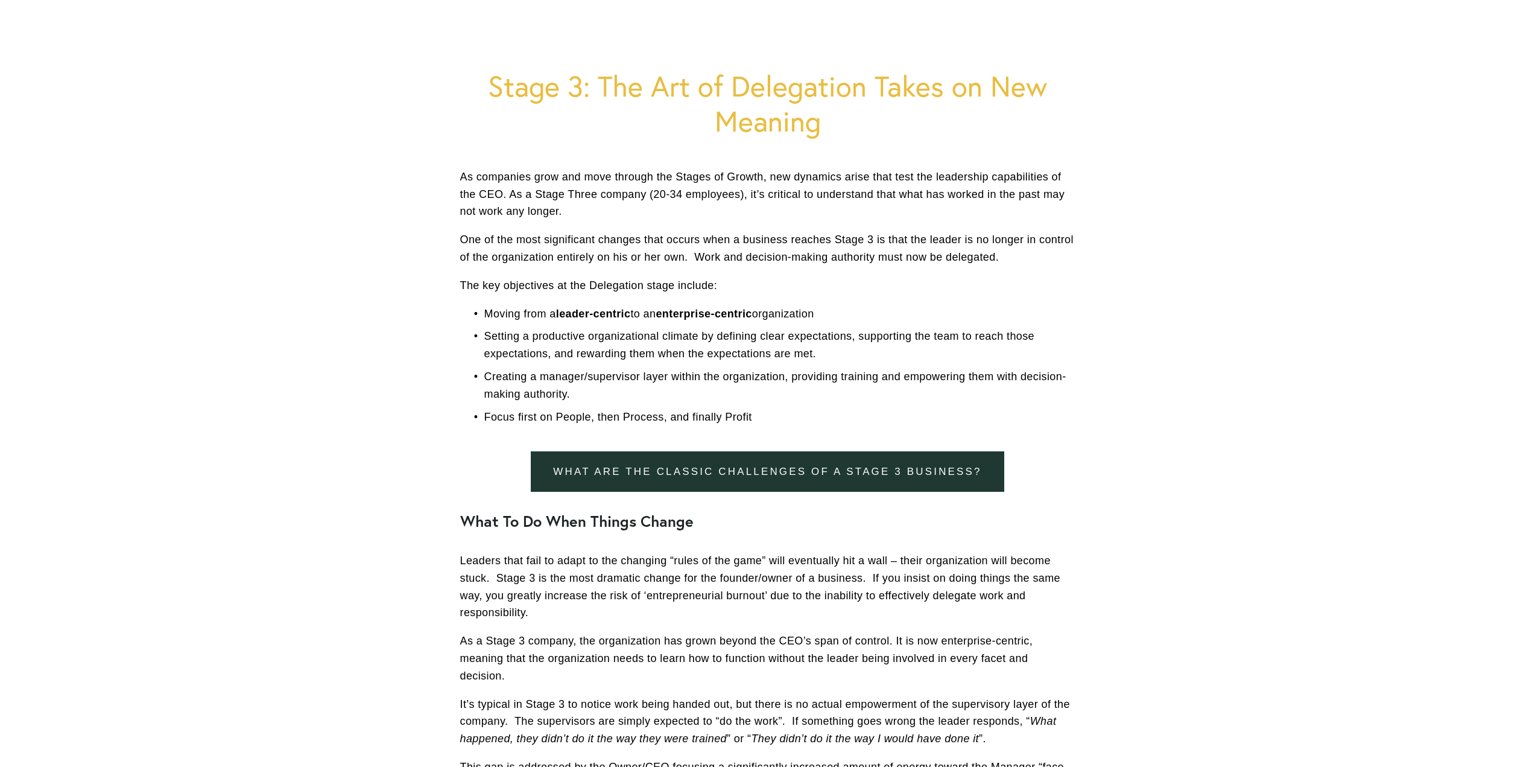
scroll to position [121, 0]
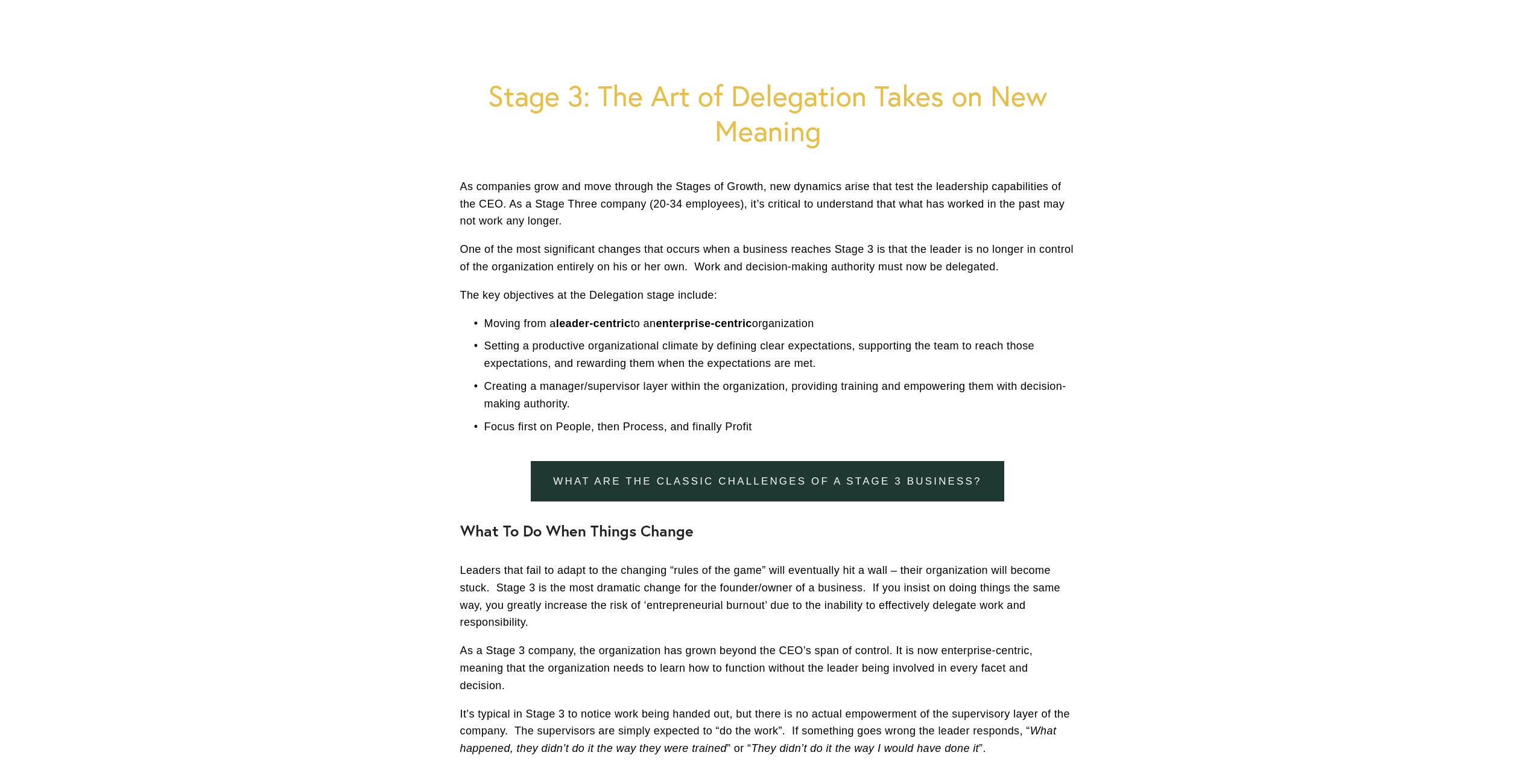
drag, startPoint x: 1079, startPoint y: 485, endPoint x: 528, endPoint y: 472, distance: 551.4
click at [528, 472] on div "What are the classic challenges of a Stage 3 business?" at bounding box center [768, 481] width 636 height 61
copy link "What are the classic challenges of a Stage 3 business?"
